Goal: Task Accomplishment & Management: Manage account settings

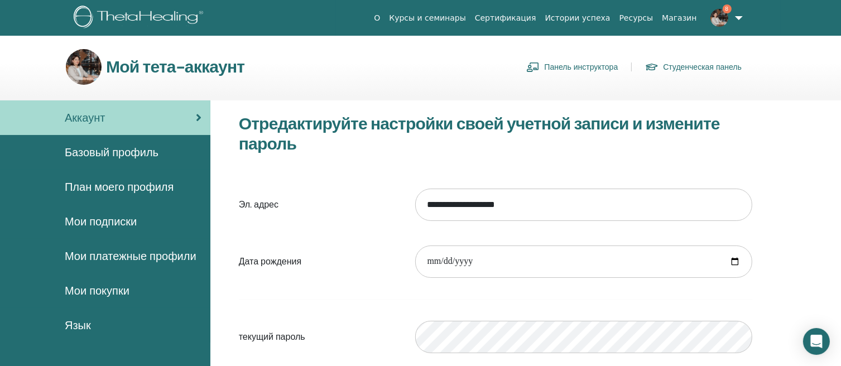
click at [583, 67] on link "Панель инструктора" at bounding box center [572, 67] width 92 height 18
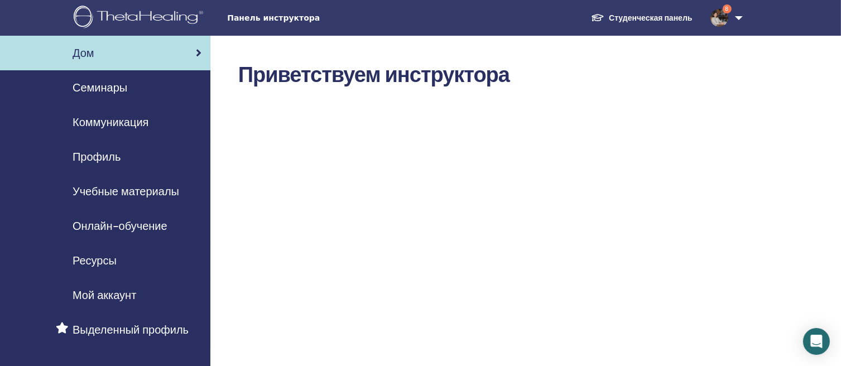
click at [127, 224] on span "Онлайн-обучение" at bounding box center [120, 226] width 95 height 17
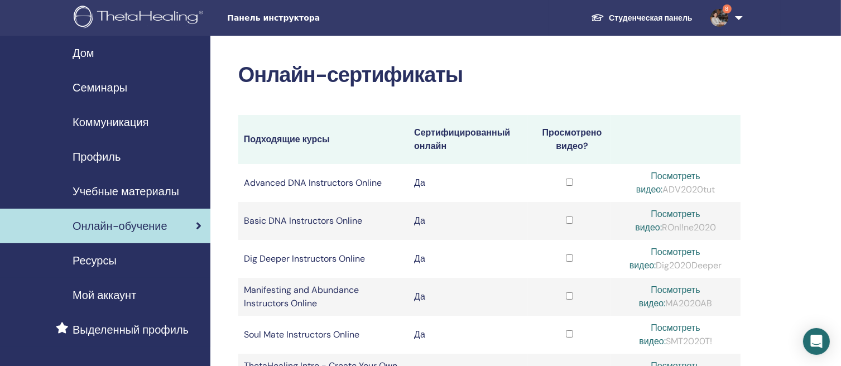
click at [114, 90] on span "Семинары" at bounding box center [100, 87] width 55 height 17
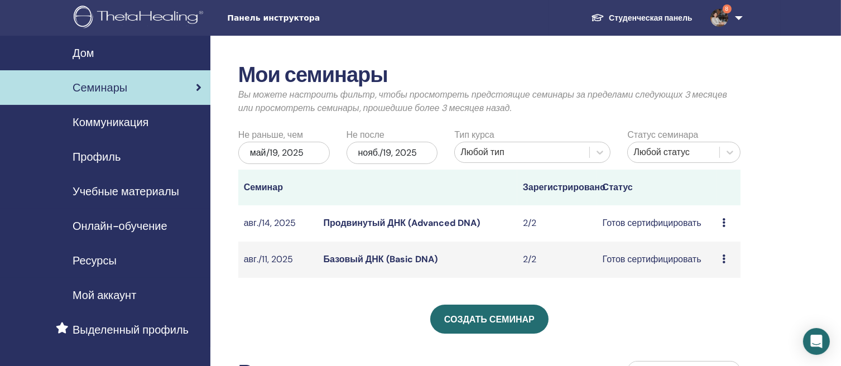
click at [724, 223] on icon at bounding box center [723, 222] width 3 height 9
click at [414, 223] on link "Продвинутый ДНК (Advanced DNA)" at bounding box center [402, 223] width 156 height 12
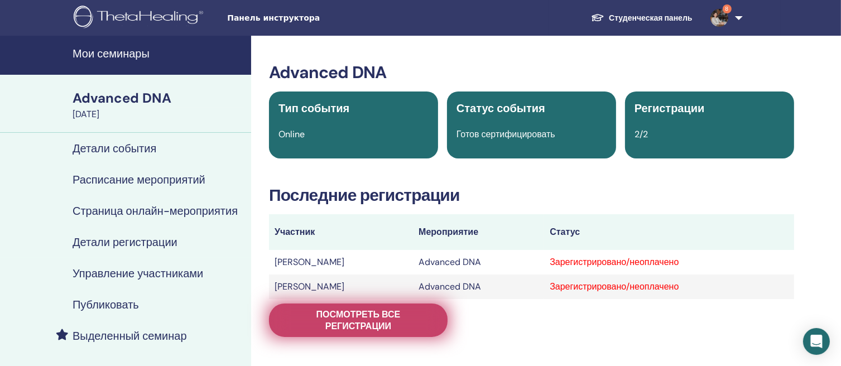
click at [396, 314] on span "Посмотреть все регистрации" at bounding box center [358, 320] width 151 height 23
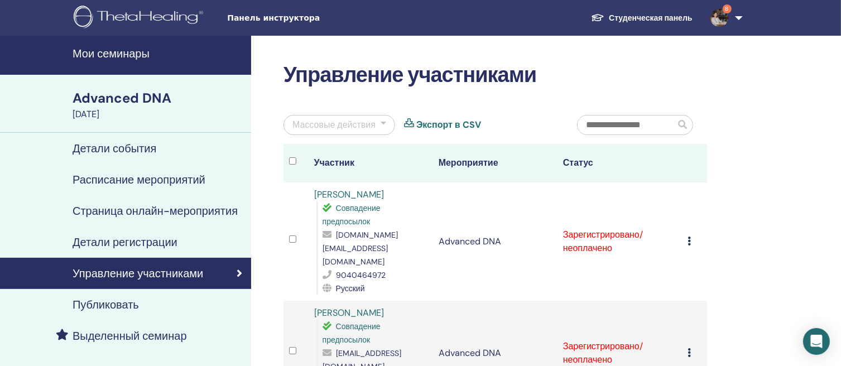
click at [687, 227] on td "Отменить регистрацию Не выполнять автоматическую сертификацию Отметить как опла…" at bounding box center [694, 242] width 25 height 118
click at [689, 237] on icon at bounding box center [689, 241] width 3 height 9
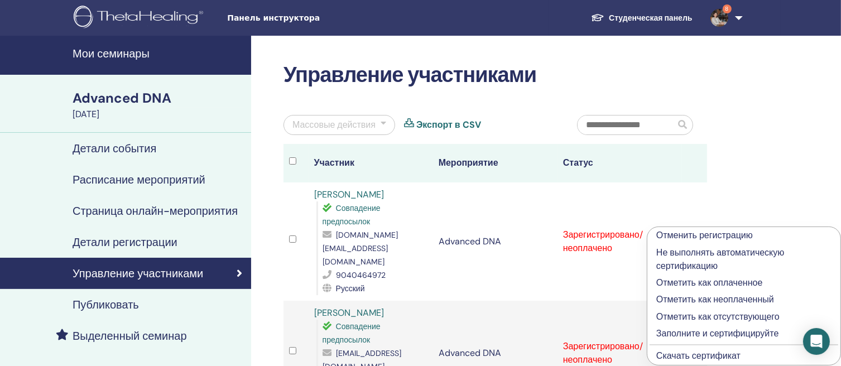
click at [717, 332] on p "Заполните и сертифицируйте" at bounding box center [743, 333] width 175 height 13
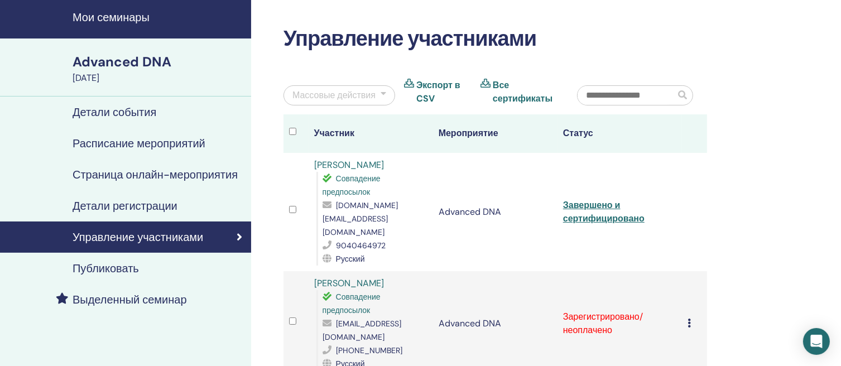
scroll to position [56, 0]
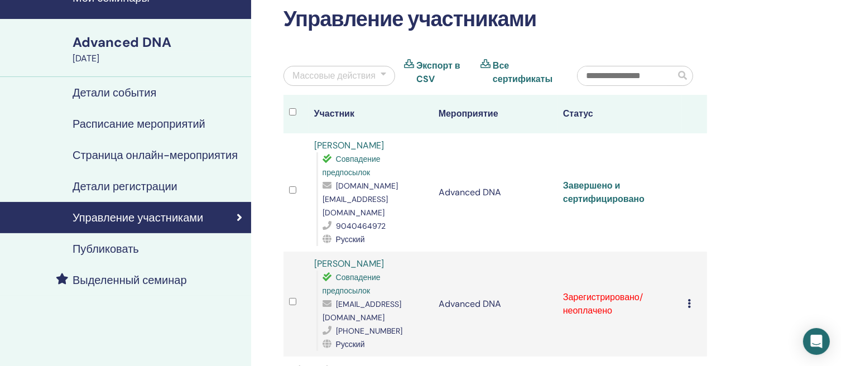
click at [594, 183] on link "Завершено и сертифицировано" at bounding box center [603, 192] width 81 height 25
click at [687, 278] on td "Отменить регистрацию Не выполнять автоматическую сертификацию Отметить как опла…" at bounding box center [694, 304] width 25 height 105
click at [689, 299] on icon at bounding box center [689, 303] width 3 height 9
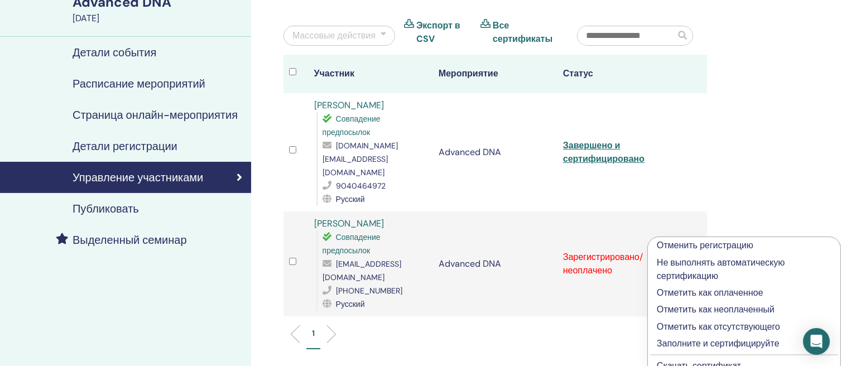
scroll to position [112, 0]
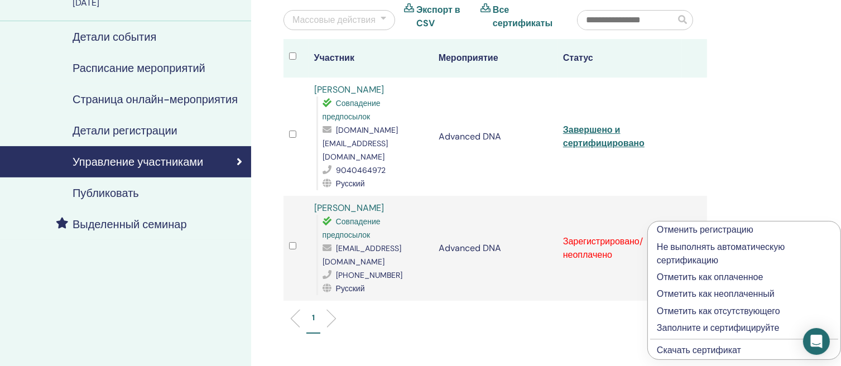
click at [698, 328] on p "Заполните и сертифицируйте" at bounding box center [744, 327] width 175 height 13
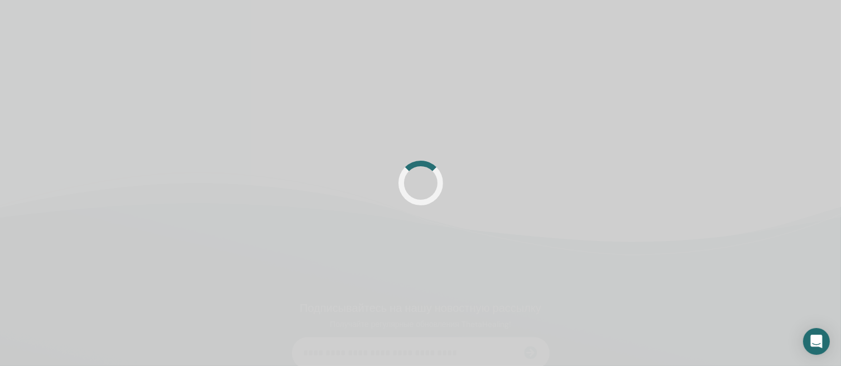
scroll to position [112, 0]
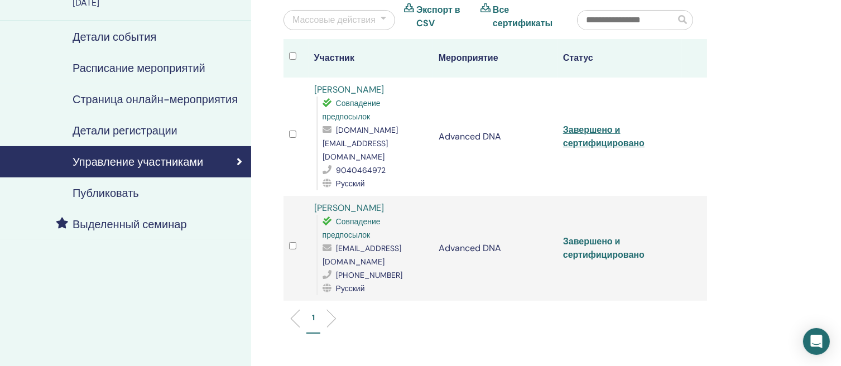
click at [616, 236] on link "Завершено и сертифицировано" at bounding box center [603, 248] width 81 height 25
click at [593, 123] on td "Завершено и сертифицировано" at bounding box center [620, 137] width 124 height 118
click at [596, 124] on link "Завершено и сертифицировано" at bounding box center [603, 136] width 81 height 25
click at [601, 236] on link "Завершено и сертифицировано" at bounding box center [603, 248] width 81 height 25
